Goal: Navigation & Orientation: Go to known website

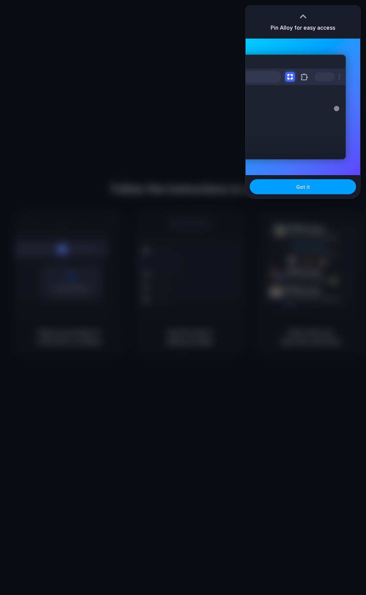
click at [284, 189] on button "Got it" at bounding box center [302, 186] width 106 height 15
